Goal: Task Accomplishment & Management: Complete application form

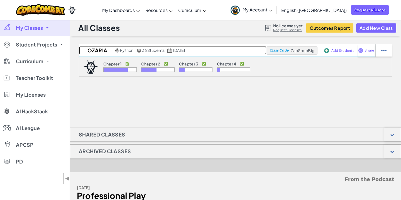
click at [153, 50] on span "36 Students" at bounding box center [153, 50] width 23 height 5
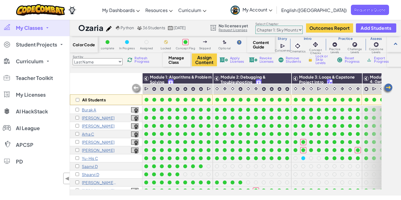
click at [272, 10] on icon at bounding box center [271, 10] width 4 height 2
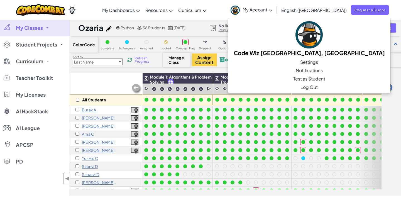
click at [252, 12] on div "Toggle navigation My Dashboards Ozaria Teacher Dashboard CodeCombat Teacher Das…" at bounding box center [201, 10] width 404 height 20
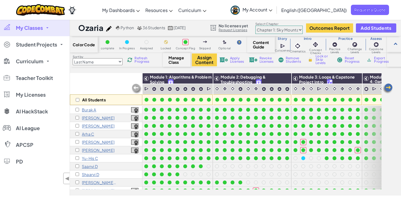
click at [241, 31] on link "Request Licenses" at bounding box center [234, 30] width 30 height 4
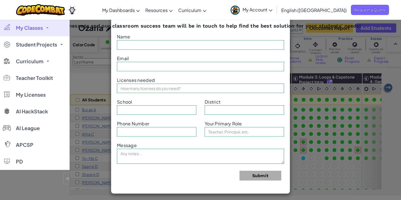
type input "Code Wiz [GEOGRAPHIC_DATA], [GEOGRAPHIC_DATA]"
type input "kirkland@thecodewiz.com"
type input "Code Wiz Kirkland"
type input "None"
type input "4253246969"
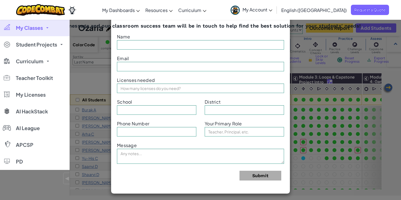
type input "Teacher"
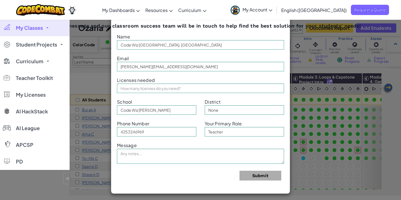
click at [248, 6] on div "Toggle navigation My Dashboards Ozaria Teacher Dashboard CodeCombat Teacher Das…" at bounding box center [201, 10] width 404 height 20
click at [241, 4] on div "Toggle navigation My Dashboards Ozaria Teacher Dashboard CodeCombat Teacher Das…" at bounding box center [201, 10] width 404 height 20
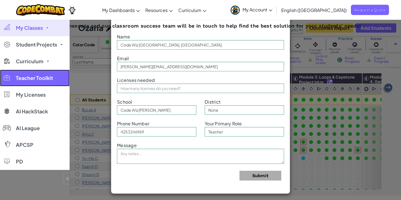
click at [33, 78] on span "Teacher Toolkit" at bounding box center [34, 77] width 37 height 5
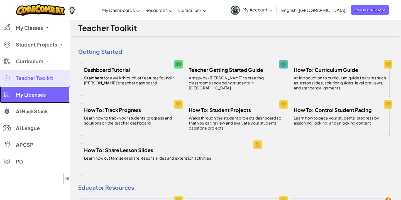
click at [29, 93] on span "My Licenses" at bounding box center [31, 94] width 30 height 5
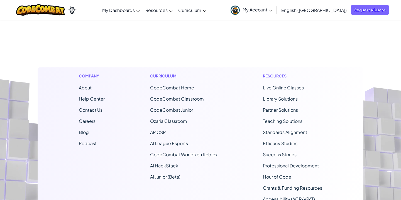
scroll to position [228, 0]
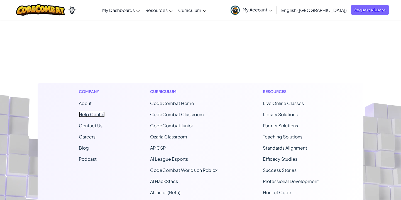
click at [88, 111] on link "Help Center" at bounding box center [92, 114] width 26 height 6
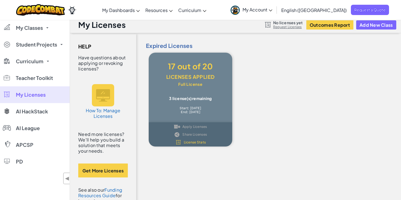
scroll to position [0, 0]
